Goal: Information Seeking & Learning: Check status

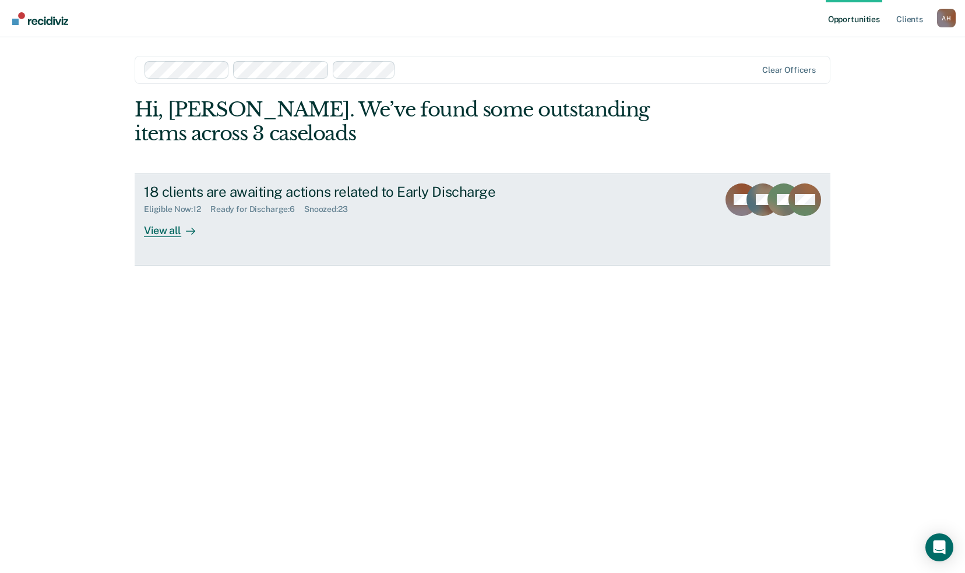
click at [254, 209] on div "Ready for Discharge : 6" at bounding box center [257, 209] width 94 height 10
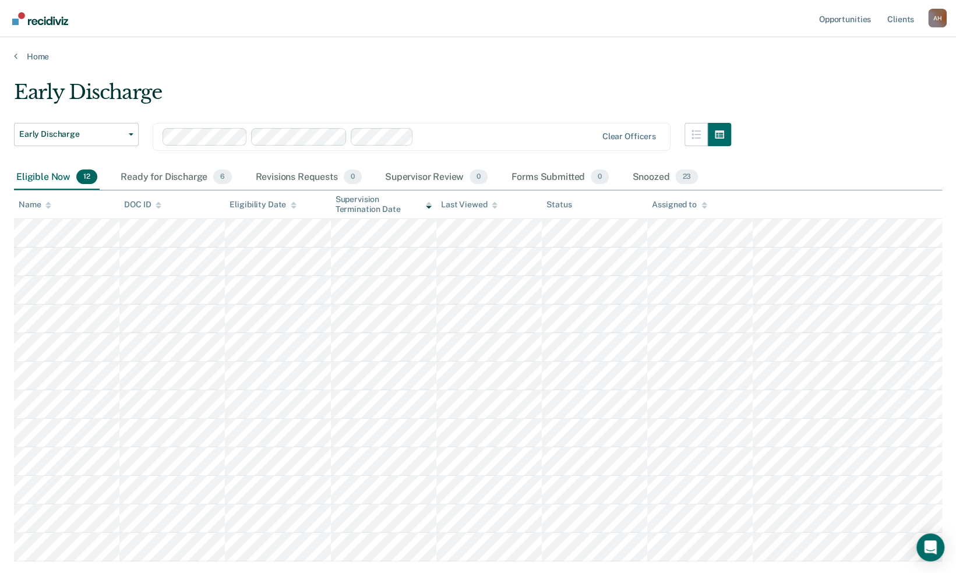
click at [49, 177] on div "Eligible Now 12" at bounding box center [57, 178] width 86 height 26
click at [175, 179] on div "Ready for Discharge 6" at bounding box center [176, 178] width 116 height 26
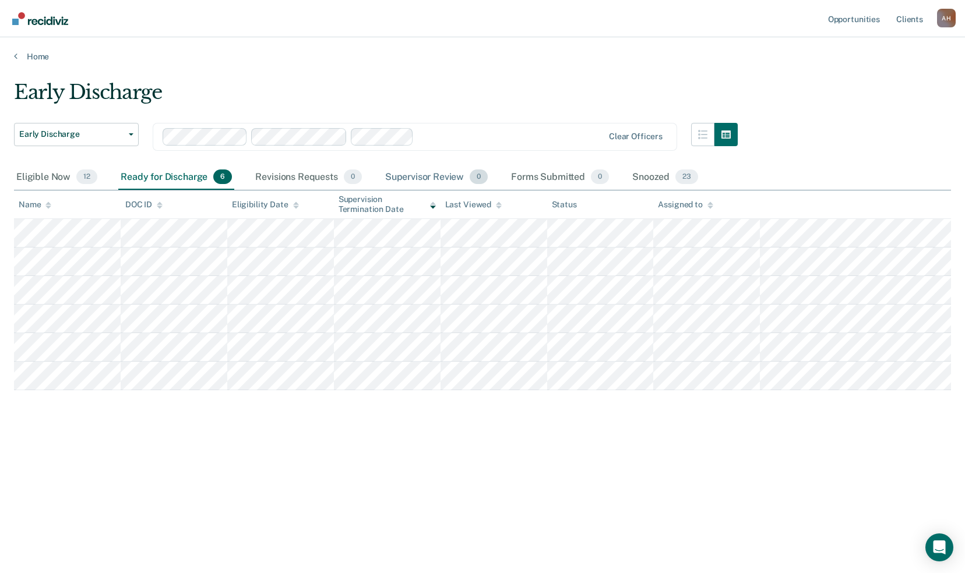
click at [409, 176] on div "Supervisor Review 0" at bounding box center [437, 178] width 108 height 26
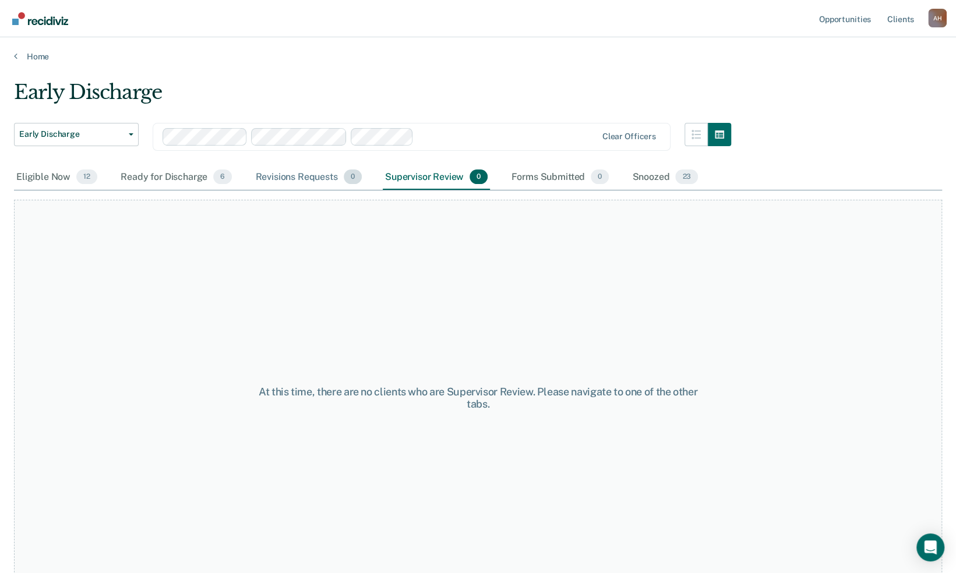
click at [298, 181] on div "Revisions Requests 0" at bounding box center [308, 178] width 111 height 26
click at [147, 178] on div "Ready for Discharge 6" at bounding box center [176, 178] width 116 height 26
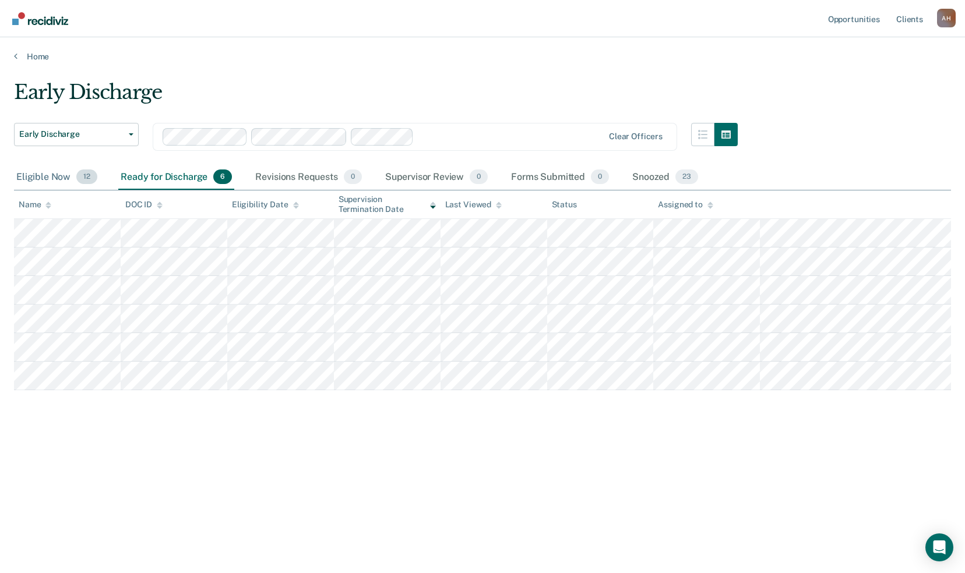
click at [54, 176] on div "Eligible Now 12" at bounding box center [57, 178] width 86 height 26
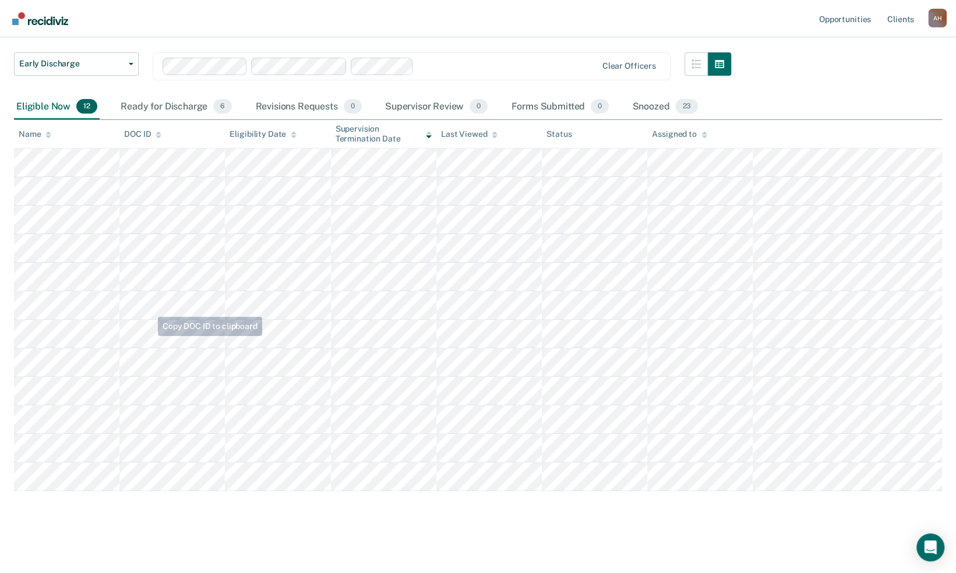
scroll to position [72, 0]
click at [46, 104] on div "Eligible Now 12" at bounding box center [57, 106] width 86 height 26
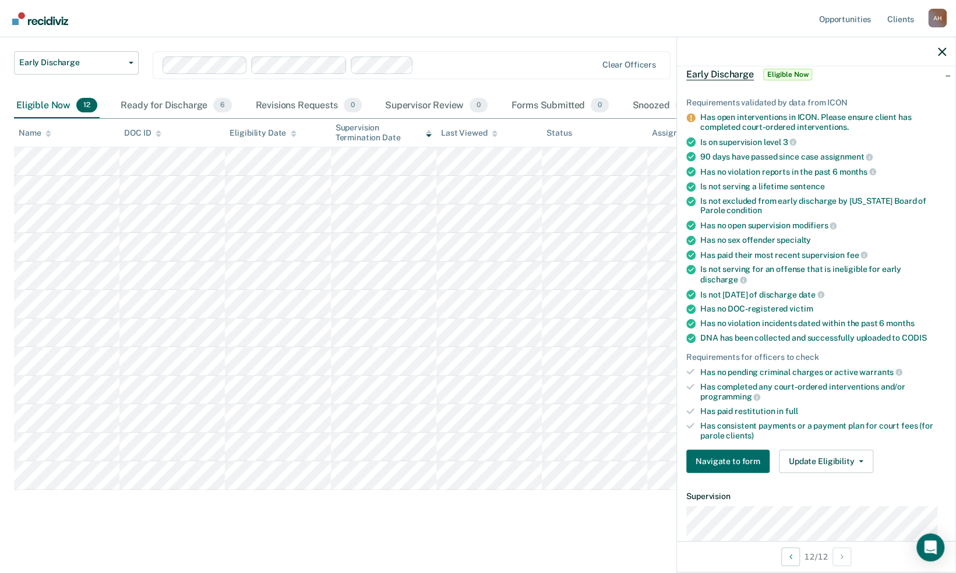
click at [542, 522] on div "Early Discharge Early Discharge Early Discharge Clear officers Eligible Now 12 …" at bounding box center [478, 266] width 928 height 515
click at [648, 7] on nav "Opportunities Client s [PERSON_NAME] A H Profile How it works Log Out" at bounding box center [478, 18] width 956 height 37
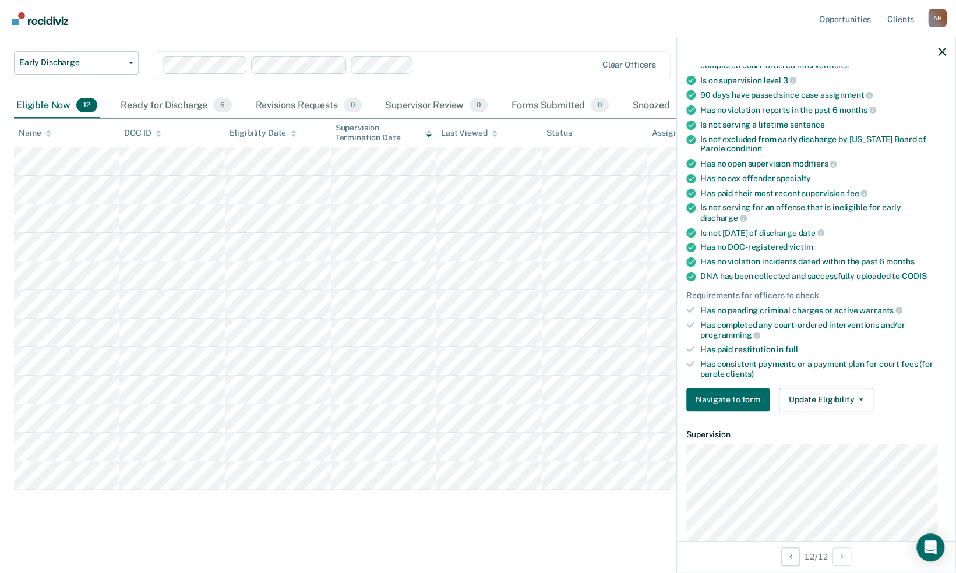
scroll to position [0, 0]
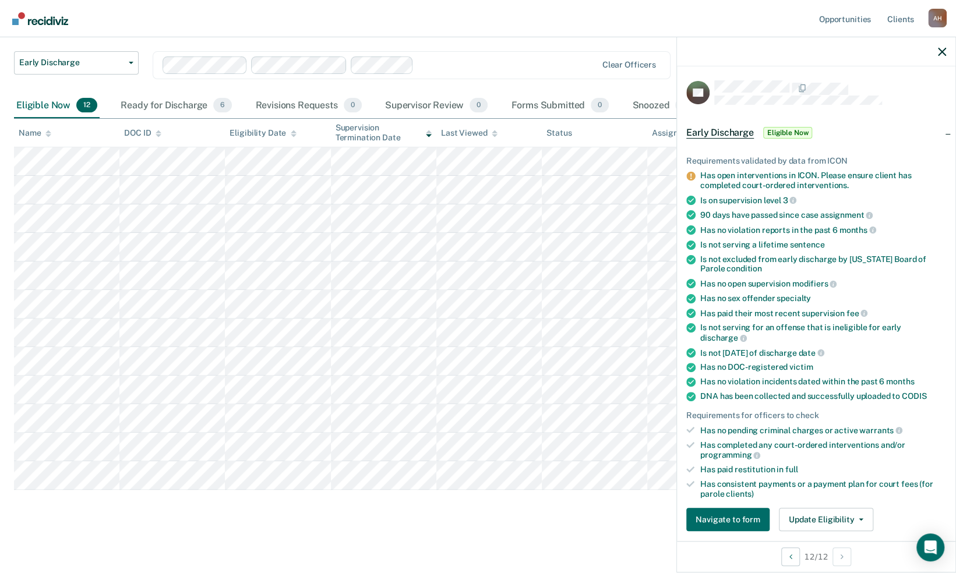
click at [661, 20] on nav "Opportunities Client s [PERSON_NAME] A H Profile How it works Log Out" at bounding box center [478, 18] width 956 height 37
click at [610, 535] on main "Early Discharge Early Discharge Early Discharge Clear officers Eligible Now 12 …" at bounding box center [478, 280] width 956 height 580
click at [531, 64] on div at bounding box center [507, 64] width 178 height 13
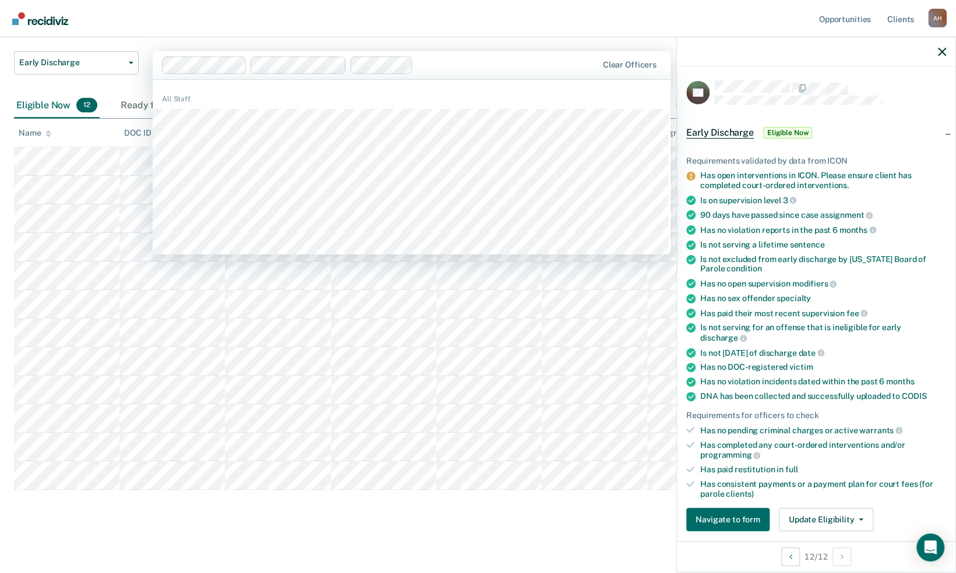
click at [492, 25] on nav "Opportunities Client s [PERSON_NAME] A H Profile How it works Log Out" at bounding box center [478, 18] width 956 height 37
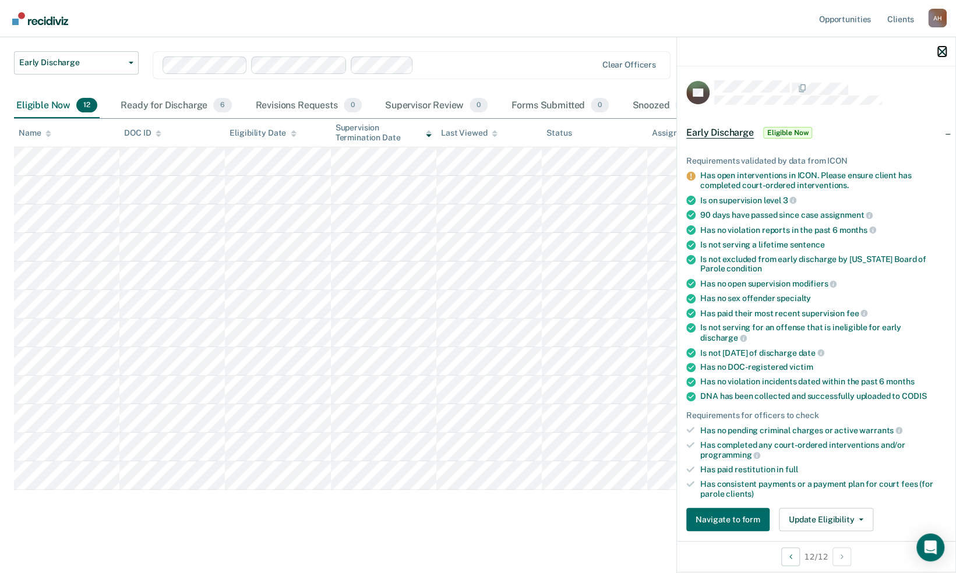
click at [945, 52] on icon "button" at bounding box center [942, 52] width 8 height 8
